Goal: Task Accomplishment & Management: Complete application form

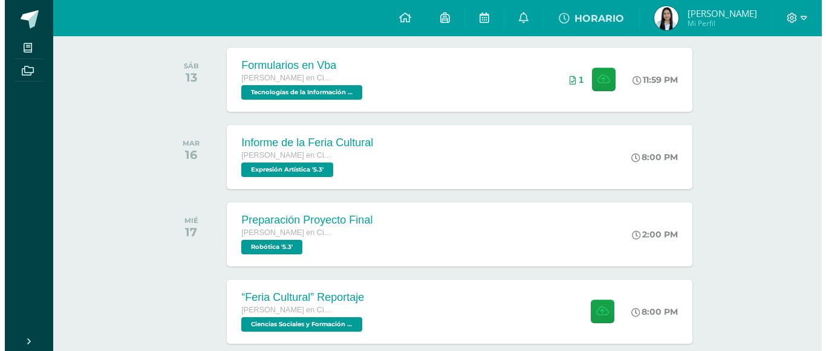
scroll to position [193, 0]
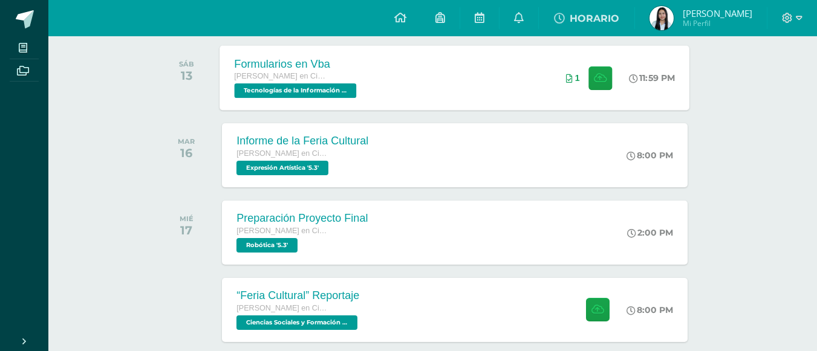
click at [527, 80] on div "Formularios en Vba [PERSON_NAME] en Ciencias y Letras Tecnologías de la Informa…" at bounding box center [455, 77] width 470 height 65
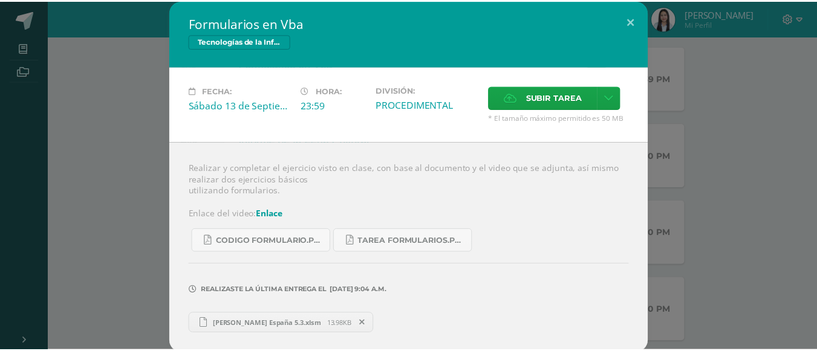
scroll to position [3, 0]
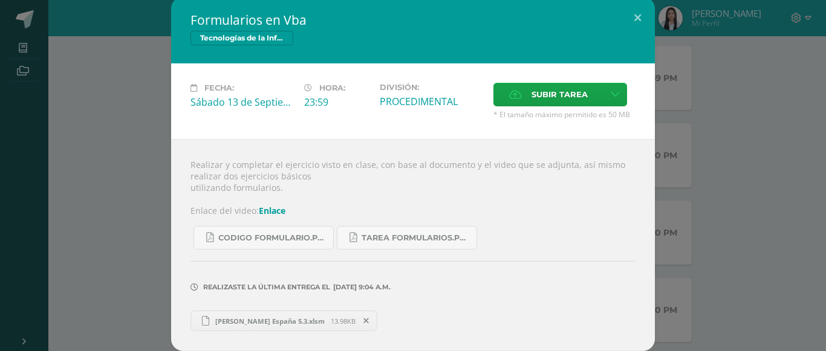
click at [275, 319] on span "[PERSON_NAME] España 5.3.xlsm" at bounding box center [270, 321] width 122 height 9
click at [629, 20] on button at bounding box center [638, 17] width 34 height 41
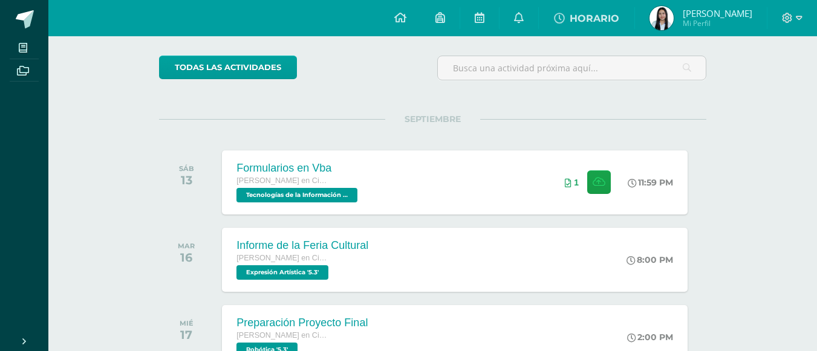
scroll to position [86, 0]
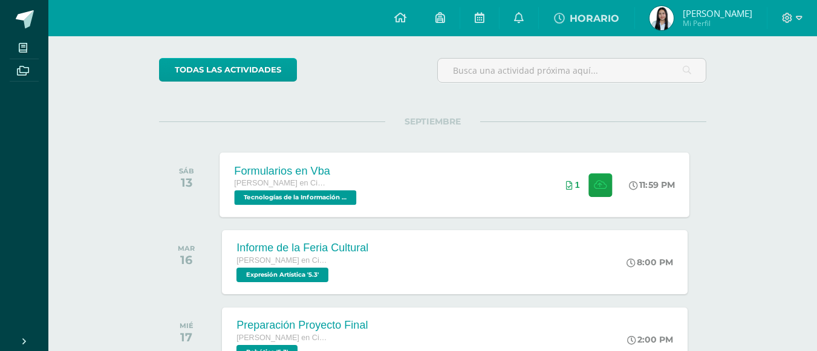
click at [477, 206] on div "Formularios en Vba [PERSON_NAME] en Ciencias y Letras Tecnologías de la Informa…" at bounding box center [455, 184] width 470 height 65
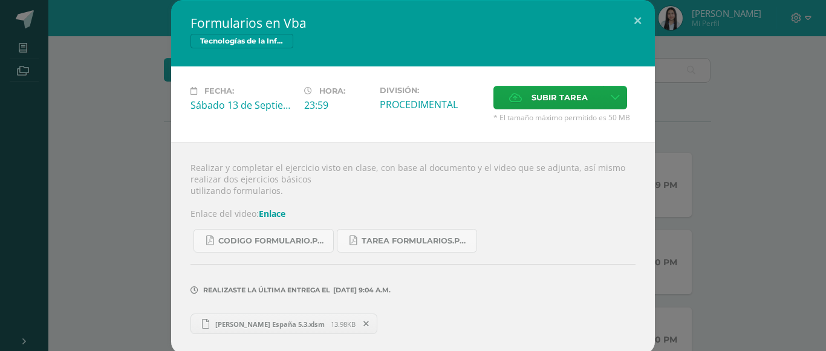
click at [356, 324] on span at bounding box center [366, 324] width 21 height 13
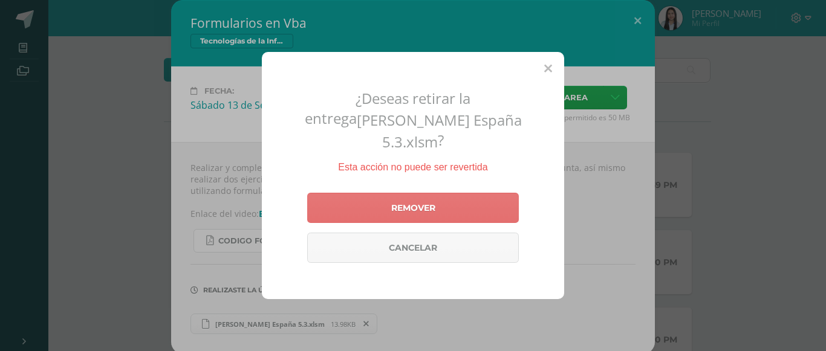
click at [420, 194] on link "Remover" at bounding box center [413, 208] width 212 height 30
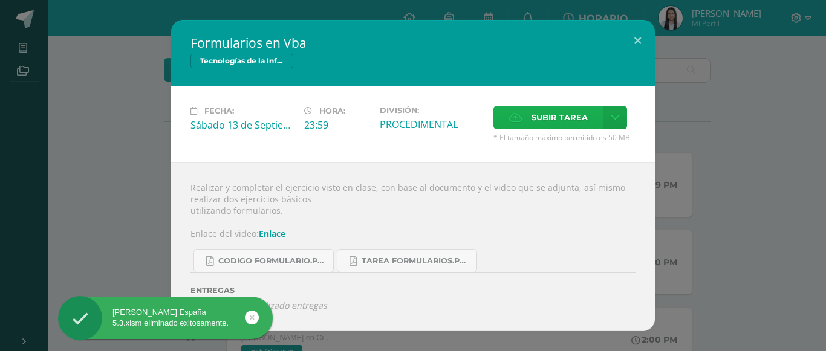
click at [546, 124] on span "Subir tarea" at bounding box center [560, 117] width 56 height 22
click at [0, 0] on input "Subir tarea" at bounding box center [0, 0] width 0 height 0
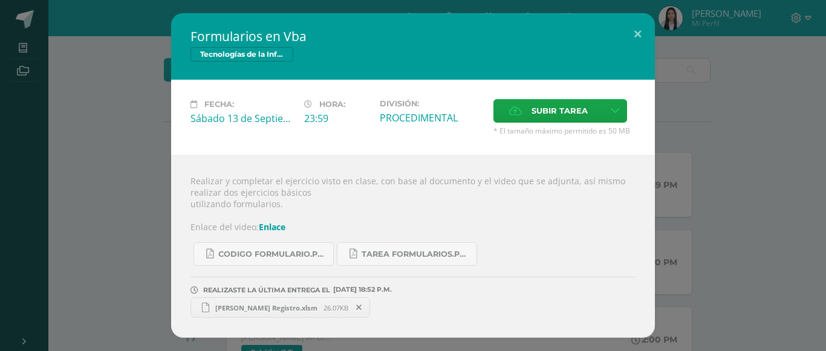
click at [274, 306] on span "[PERSON_NAME] Registro.xlsm" at bounding box center [266, 308] width 114 height 9
click at [641, 28] on button at bounding box center [638, 33] width 34 height 41
